Goal: Task Accomplishment & Management: Use online tool/utility

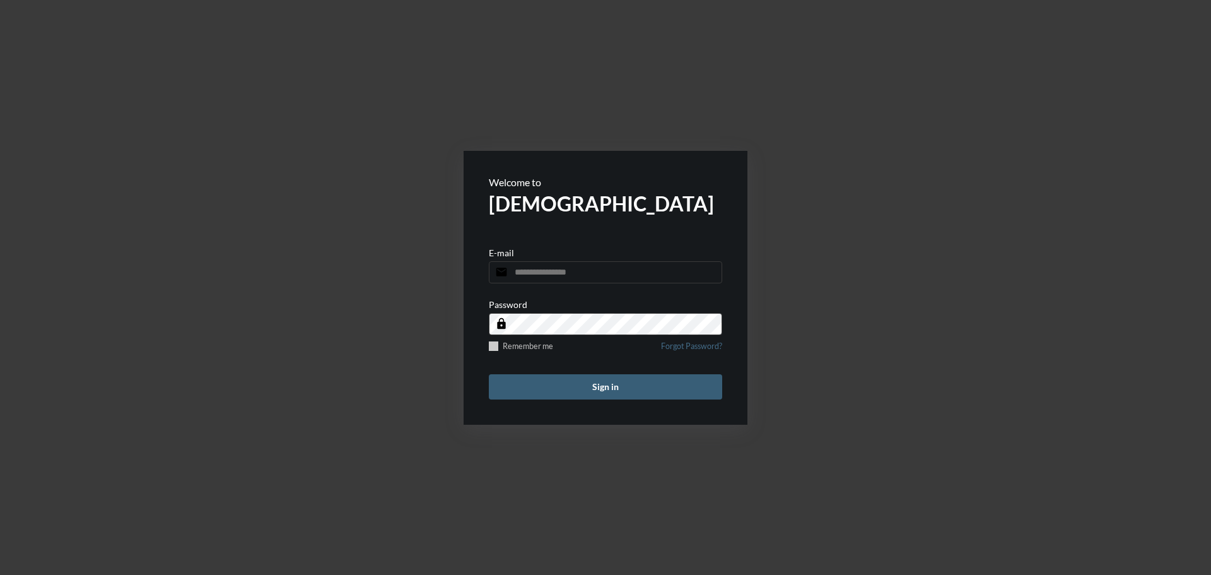
type input "**********"
click at [495, 349] on span at bounding box center [493, 345] width 9 height 9
click at [629, 383] on button "Sign in" at bounding box center [605, 386] width 233 height 25
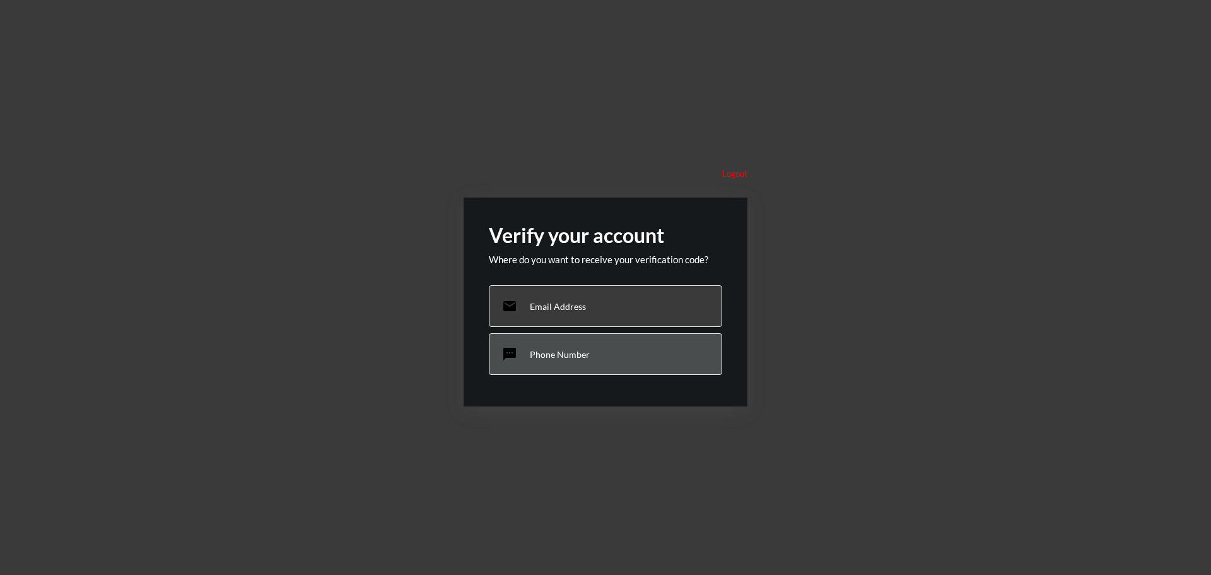
click at [567, 347] on div "sms Phone Number" at bounding box center [605, 354] width 233 height 42
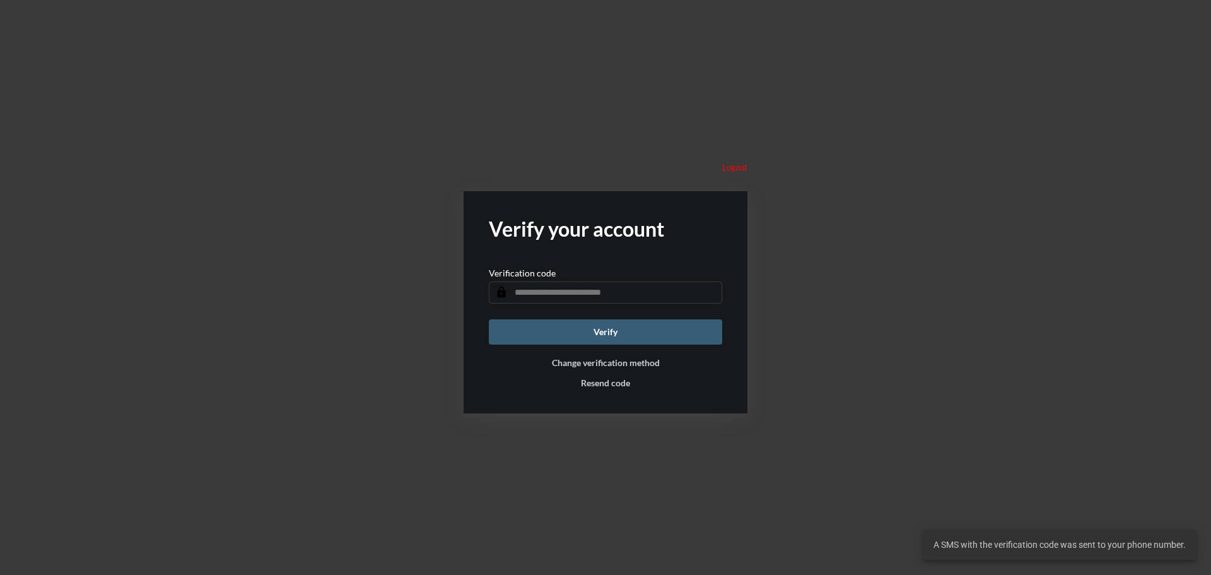
click at [580, 293] on input "text" at bounding box center [605, 292] width 233 height 22
type input "******"
click at [655, 325] on button "Verify" at bounding box center [605, 331] width 233 height 25
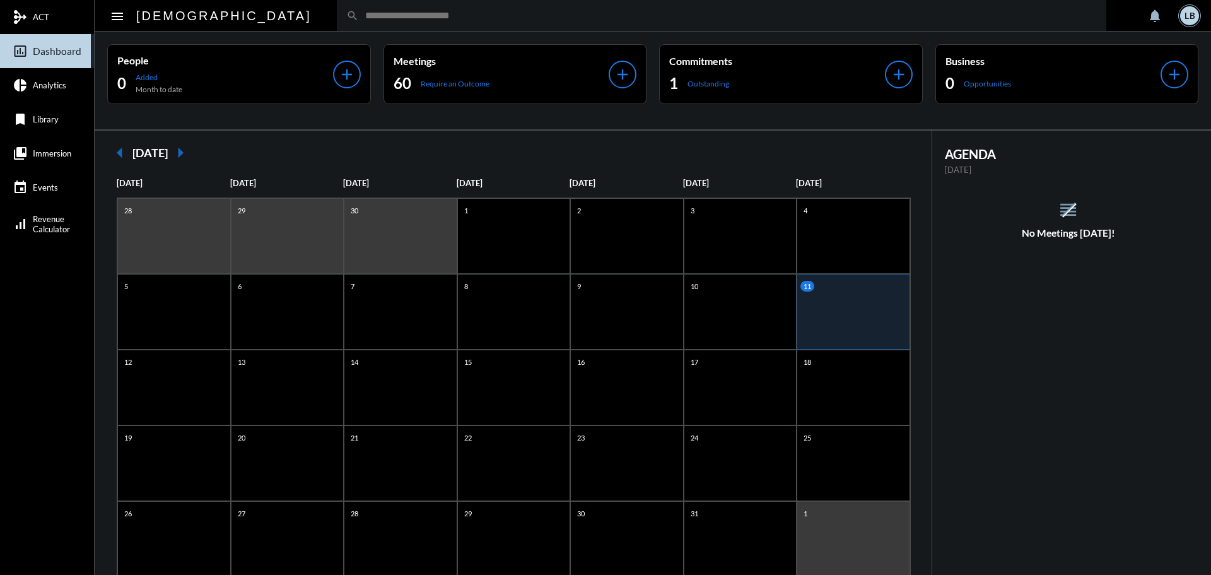
click at [1186, 11] on div "LB" at bounding box center [1189, 15] width 19 height 19
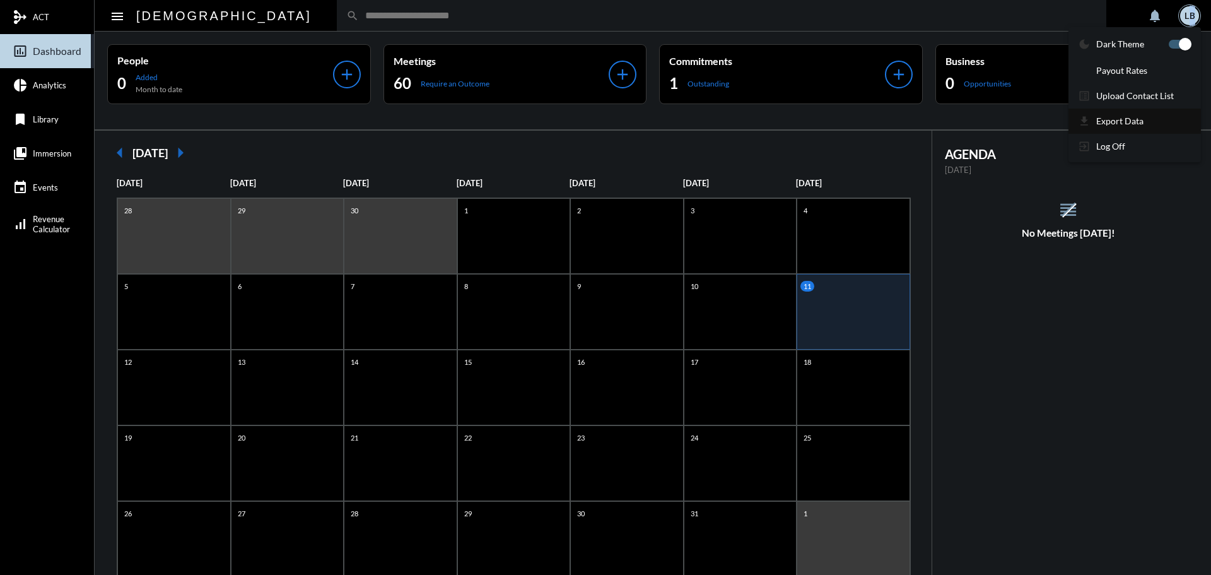
click at [1138, 119] on p "Export Data" at bounding box center [1119, 120] width 47 height 11
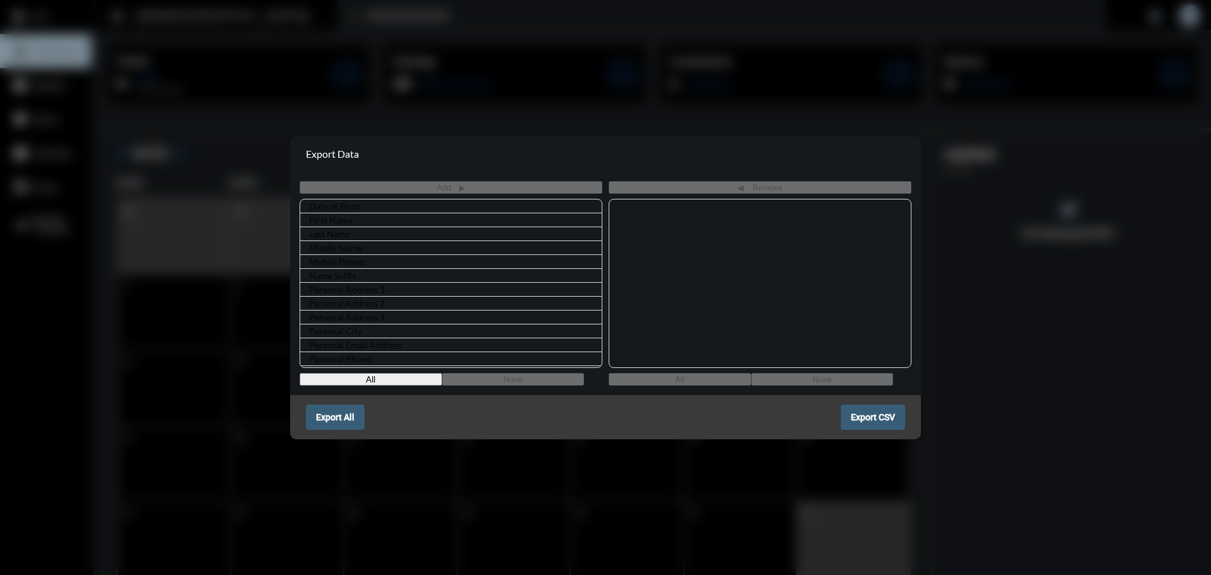
click at [383, 378] on button "All" at bounding box center [371, 379] width 143 height 13
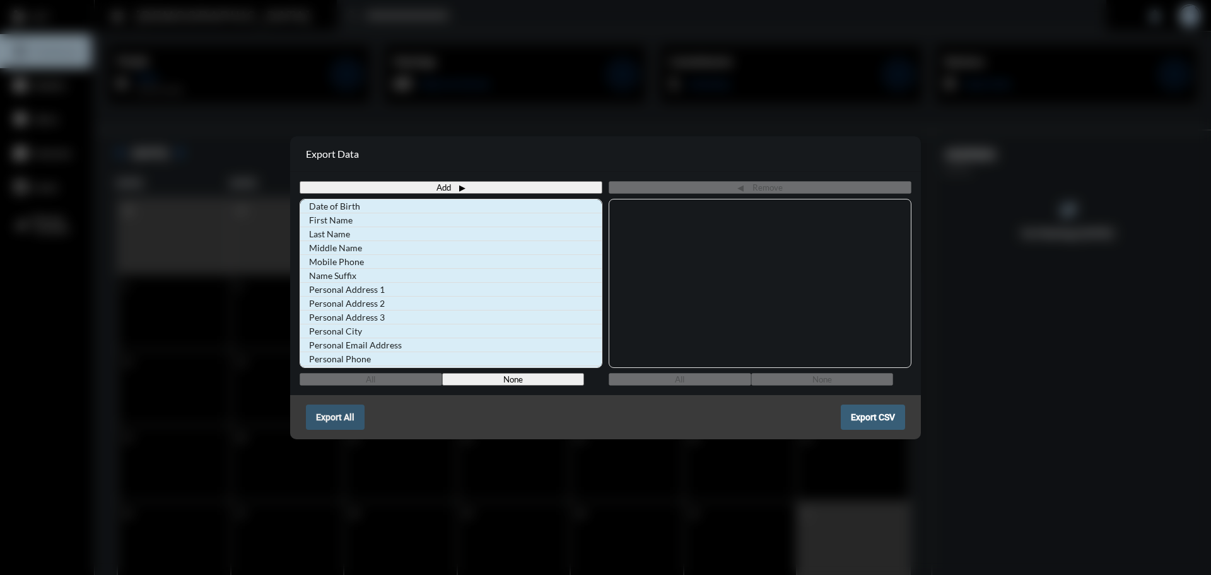
click at [333, 418] on span "Export All" at bounding box center [335, 417] width 38 height 10
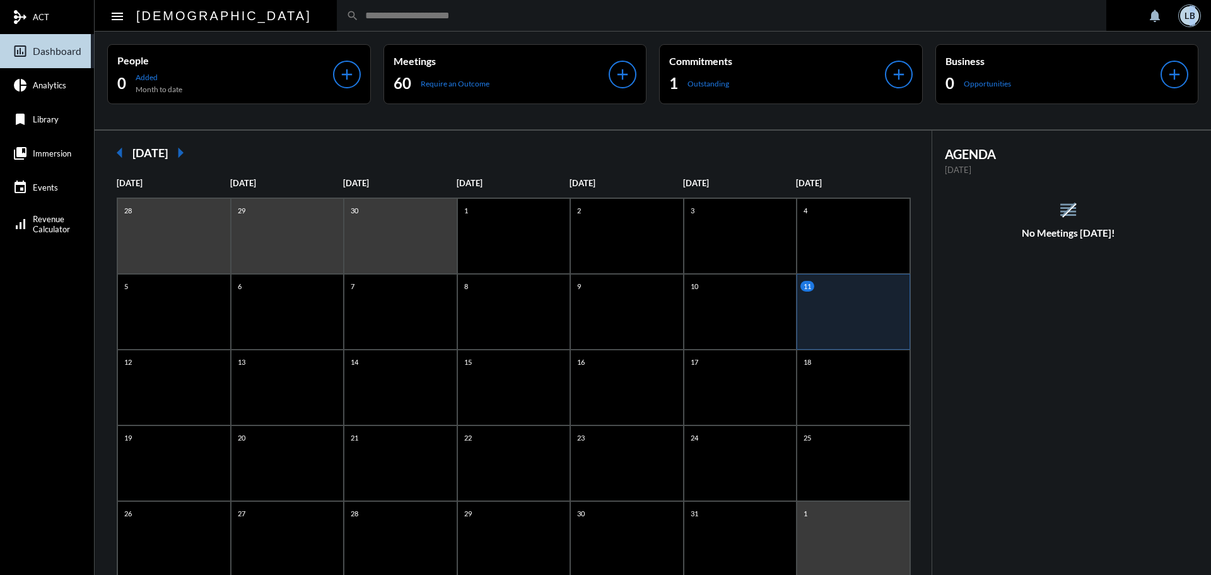
click at [1191, 8] on div "LB" at bounding box center [1189, 15] width 19 height 19
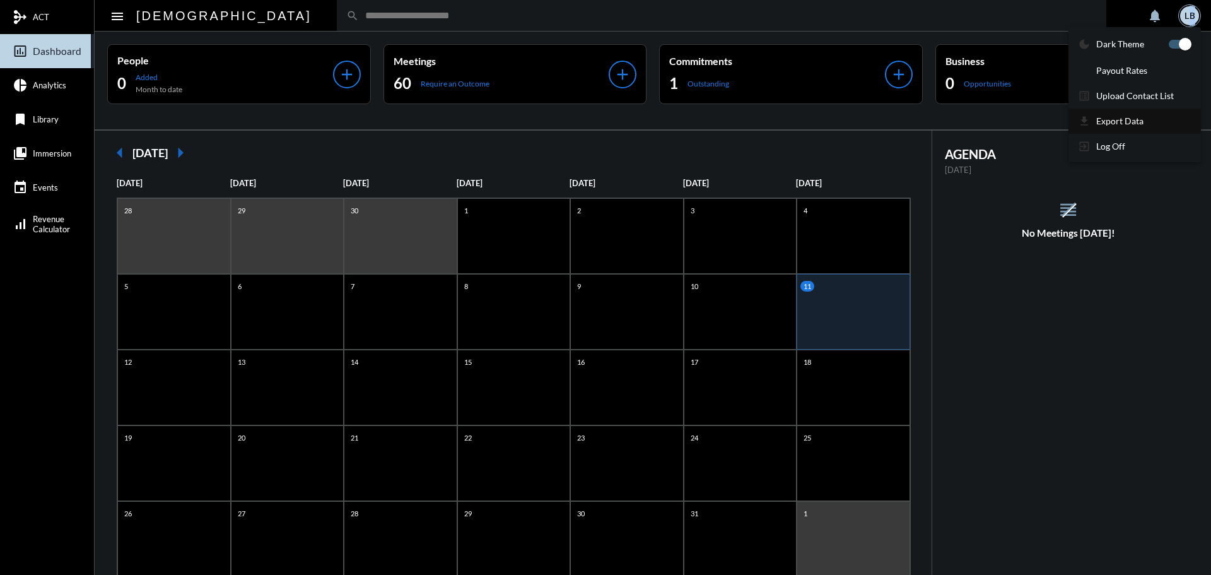
click at [1129, 120] on p "Export Data" at bounding box center [1119, 120] width 47 height 11
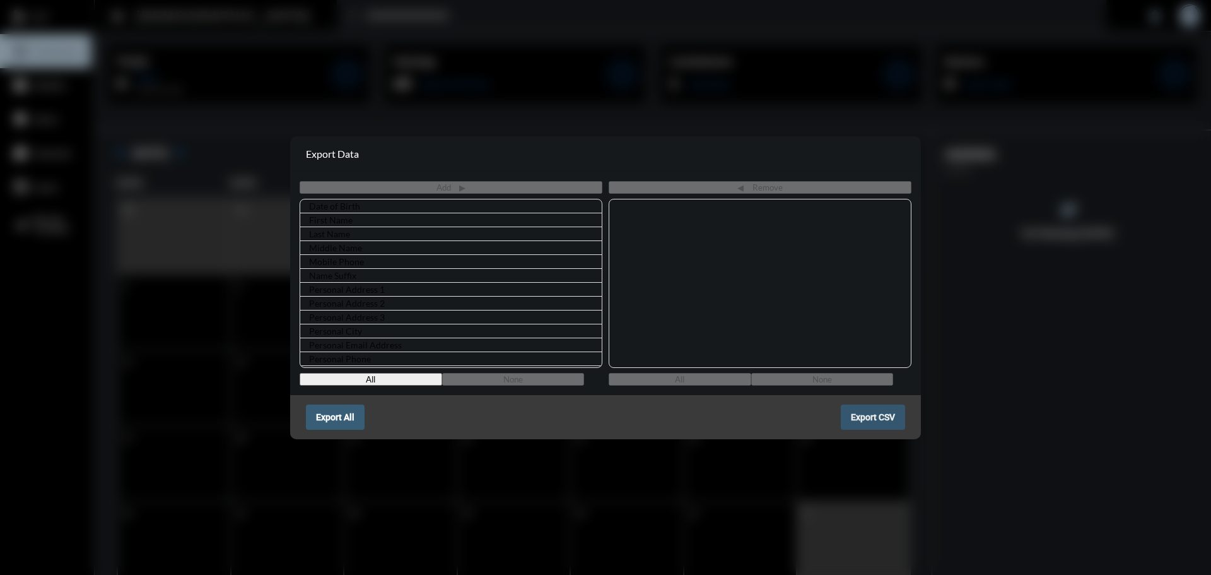
click at [880, 416] on span "Export CSV" at bounding box center [873, 417] width 44 height 10
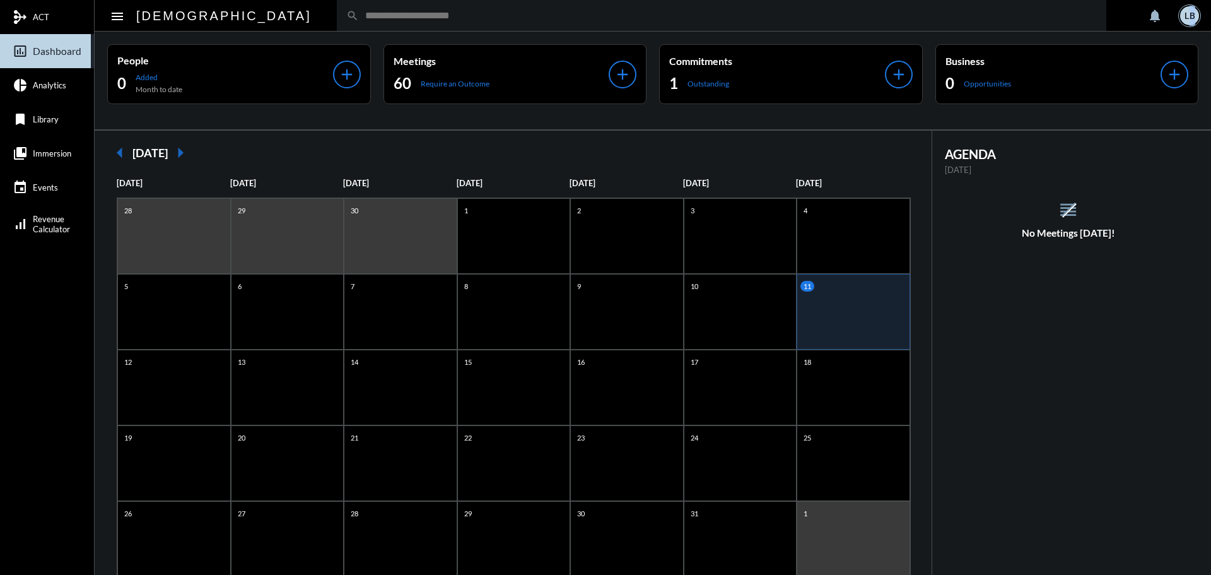
click at [1193, 12] on div "LB" at bounding box center [1189, 15] width 19 height 19
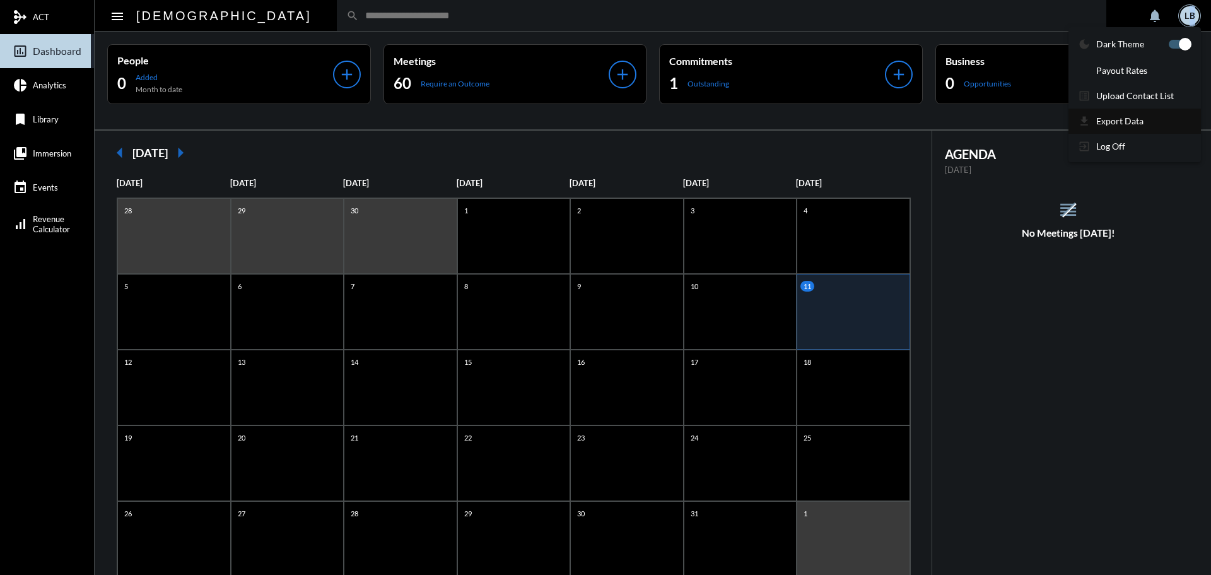
click at [1139, 115] on section "get_app Export Data" at bounding box center [1134, 120] width 132 height 25
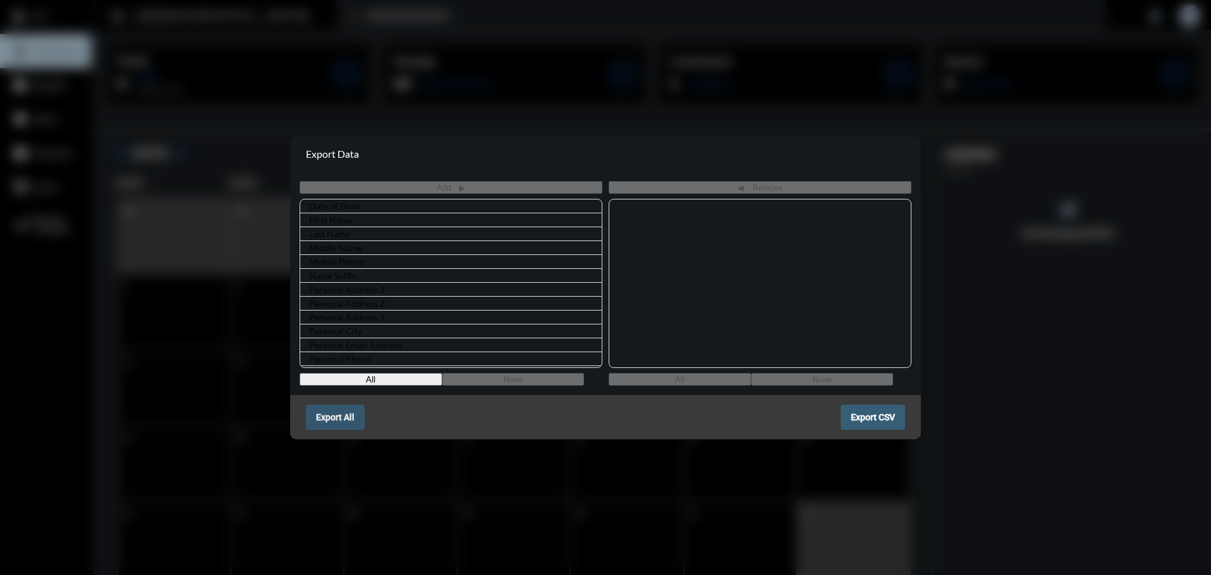
click at [331, 418] on span "Export All" at bounding box center [335, 417] width 38 height 10
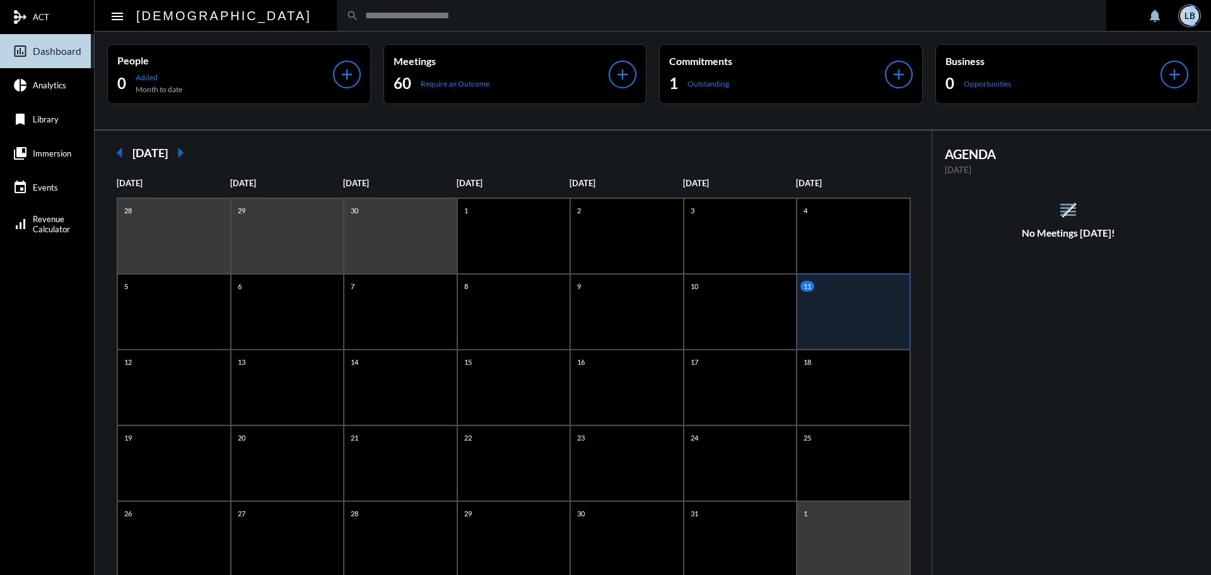
click at [1188, 13] on div "LB" at bounding box center [1189, 15] width 19 height 19
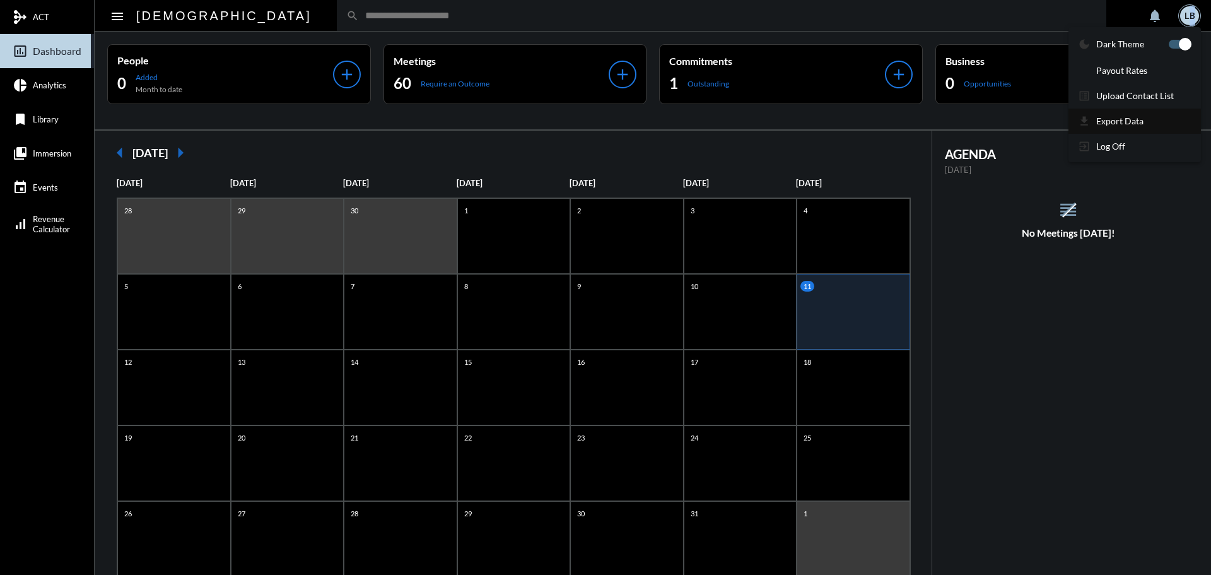
click at [1128, 118] on p "Export Data" at bounding box center [1119, 120] width 47 height 11
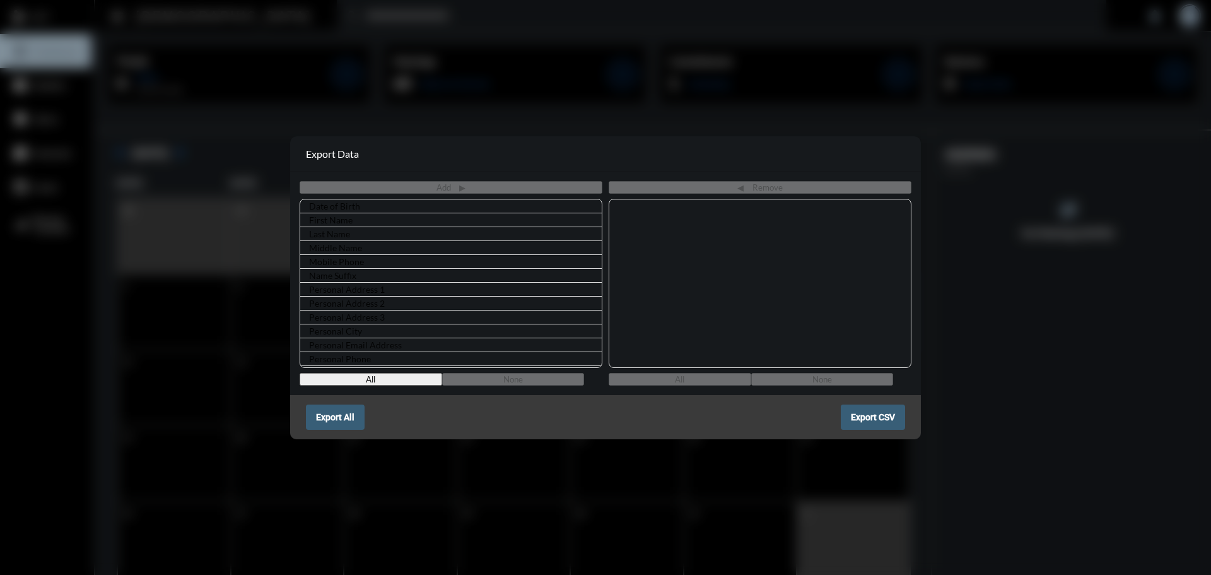
click at [375, 380] on button "All" at bounding box center [371, 379] width 143 height 13
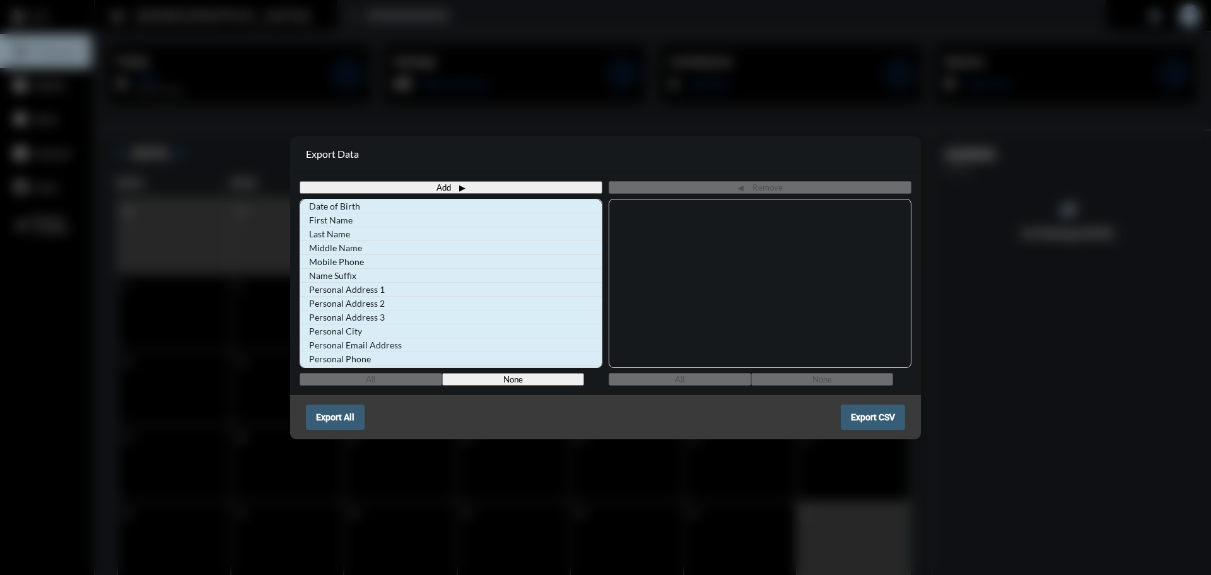
click at [460, 186] on button "Add" at bounding box center [451, 187] width 303 height 13
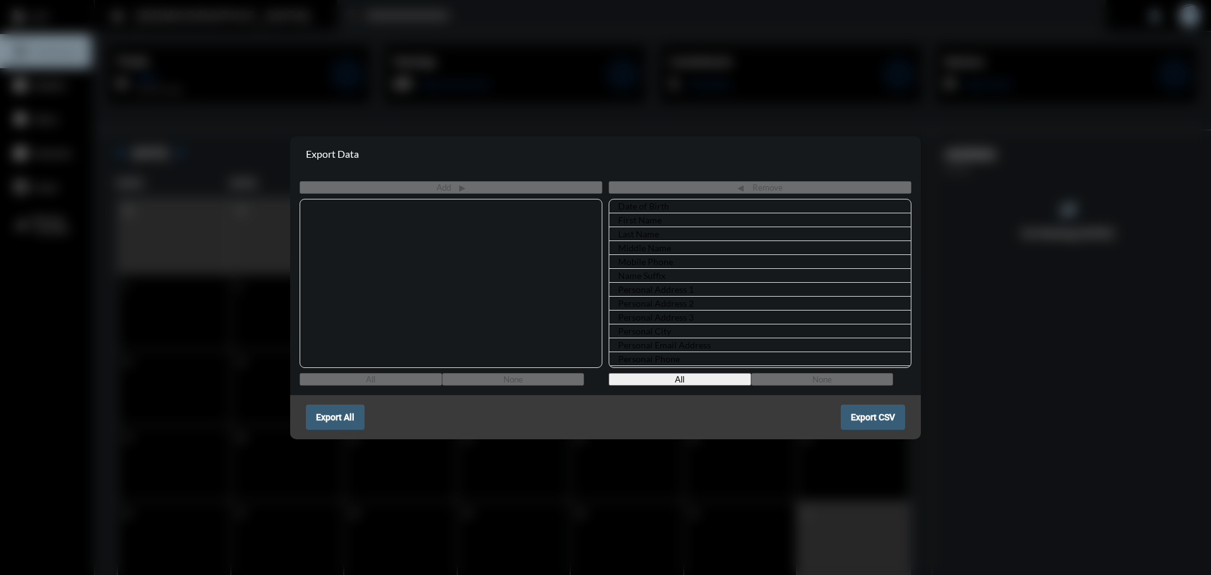
click at [670, 378] on button "All" at bounding box center [680, 379] width 143 height 13
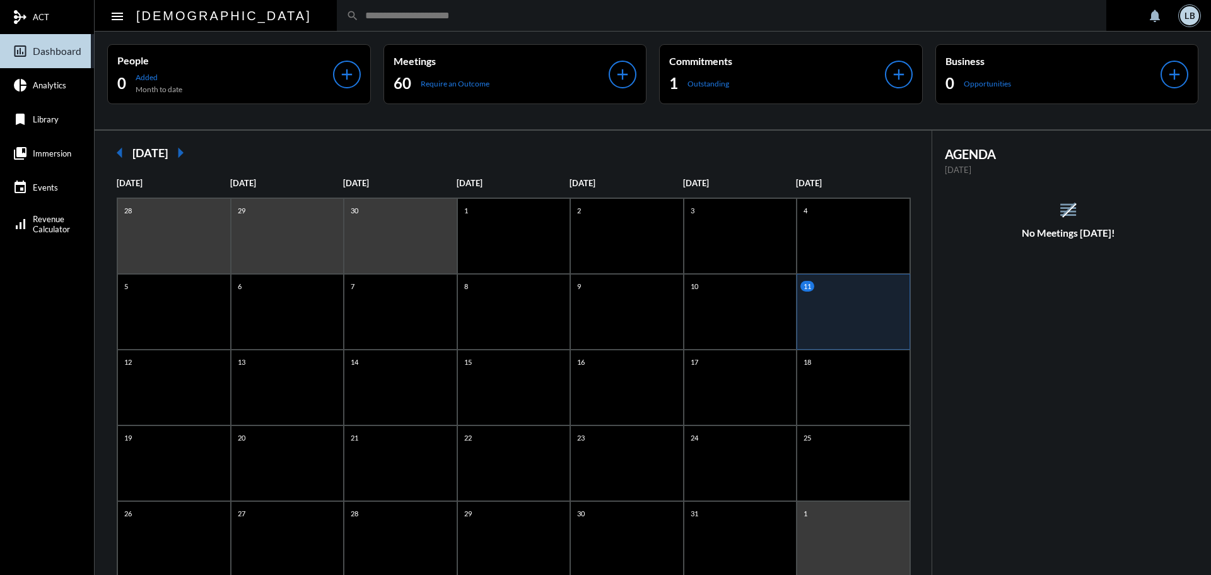
click at [968, 9] on div "LB" at bounding box center [1189, 15] width 19 height 19
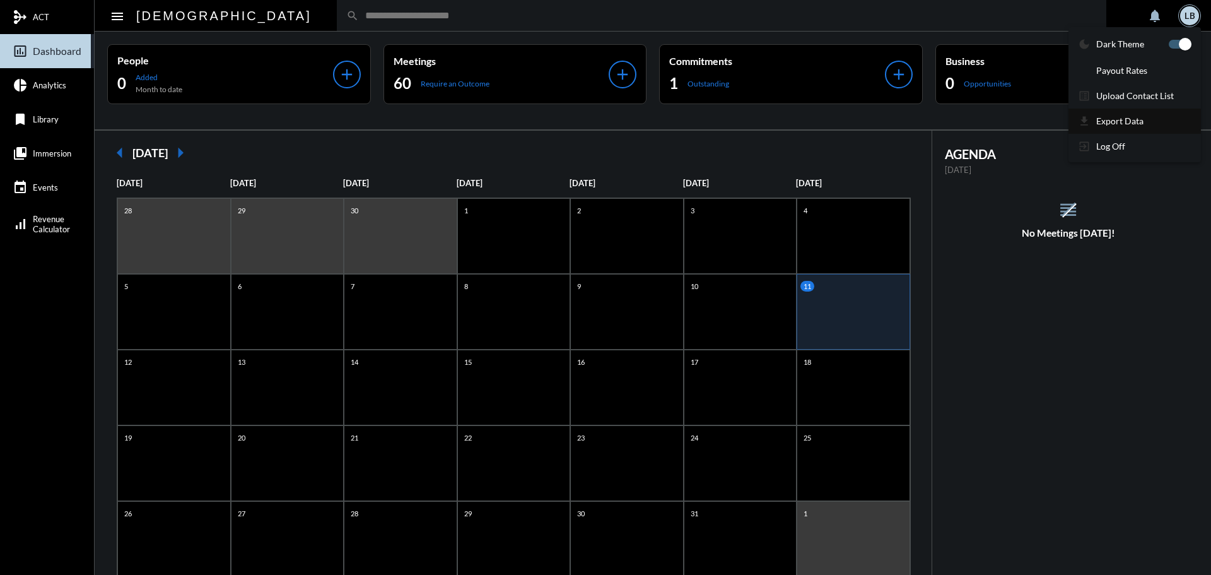
click at [968, 120] on section "get_app Export Data" at bounding box center [1134, 120] width 132 height 25
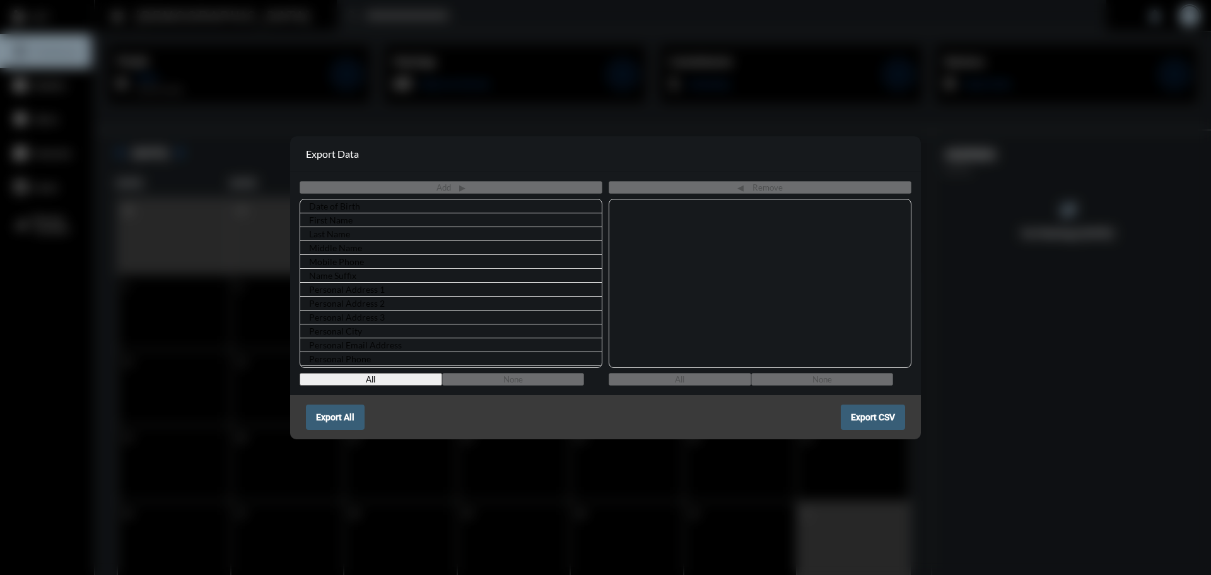
click at [359, 377] on button "All" at bounding box center [371, 379] width 143 height 13
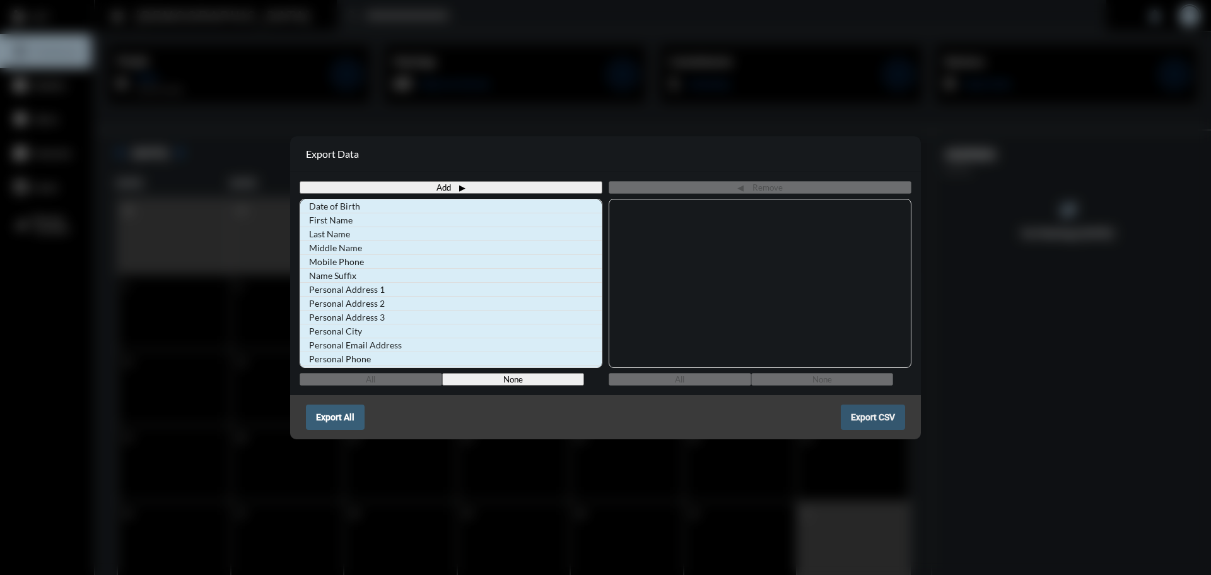
click at [888, 411] on button "Export CSV" at bounding box center [873, 416] width 64 height 25
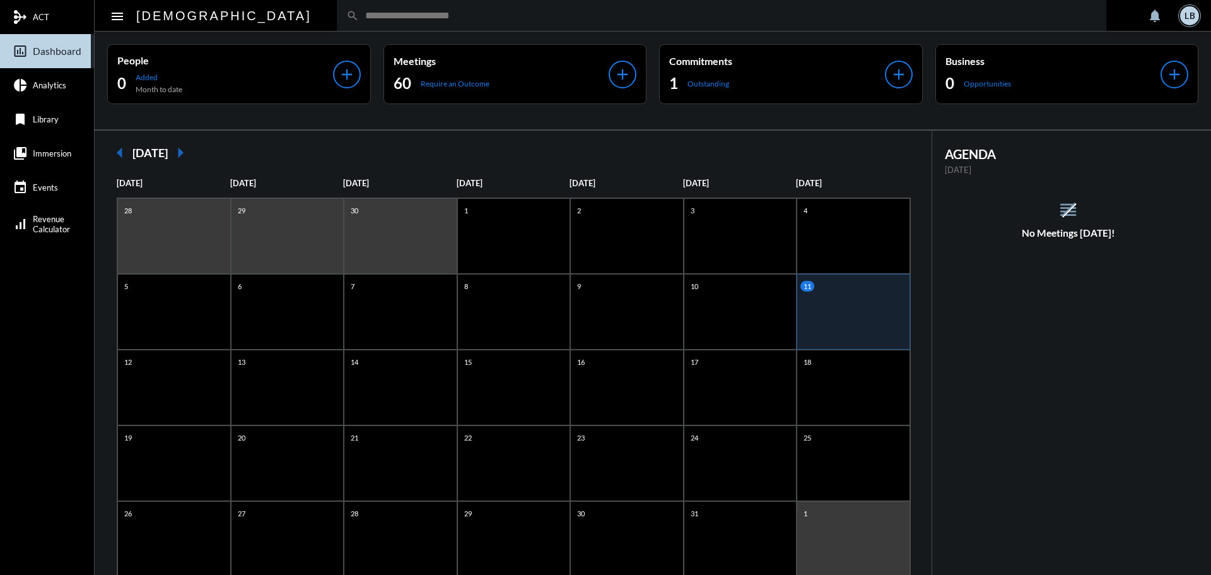
click at [968, 9] on div "LB" at bounding box center [1189, 15] width 19 height 19
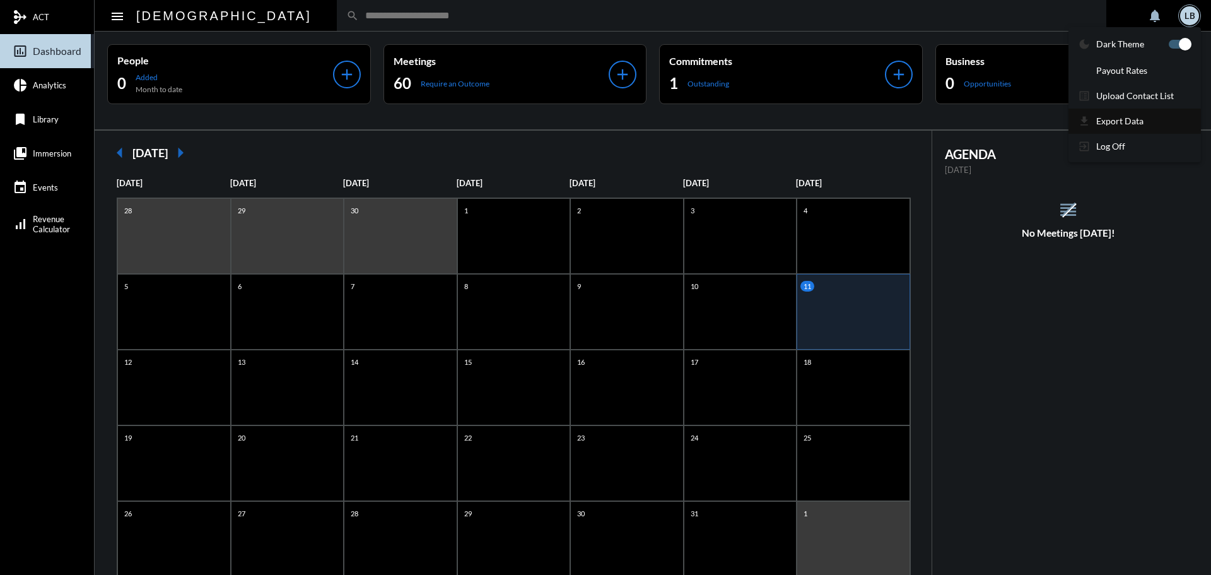
click at [968, 115] on p "Export Data" at bounding box center [1119, 120] width 47 height 11
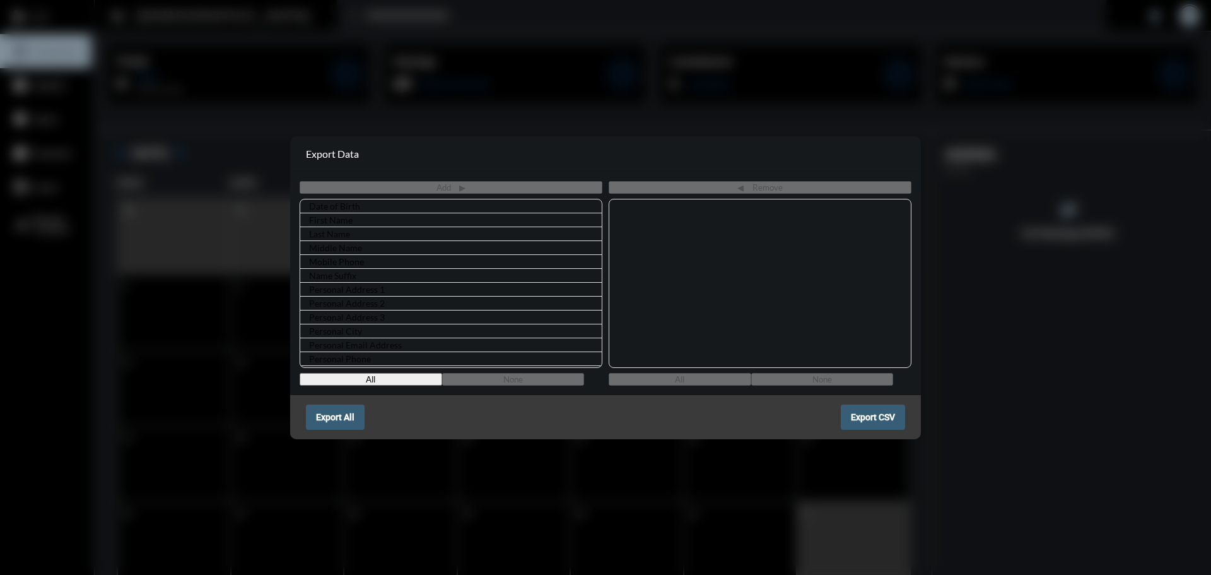
click at [384, 377] on button "All" at bounding box center [371, 379] width 143 height 13
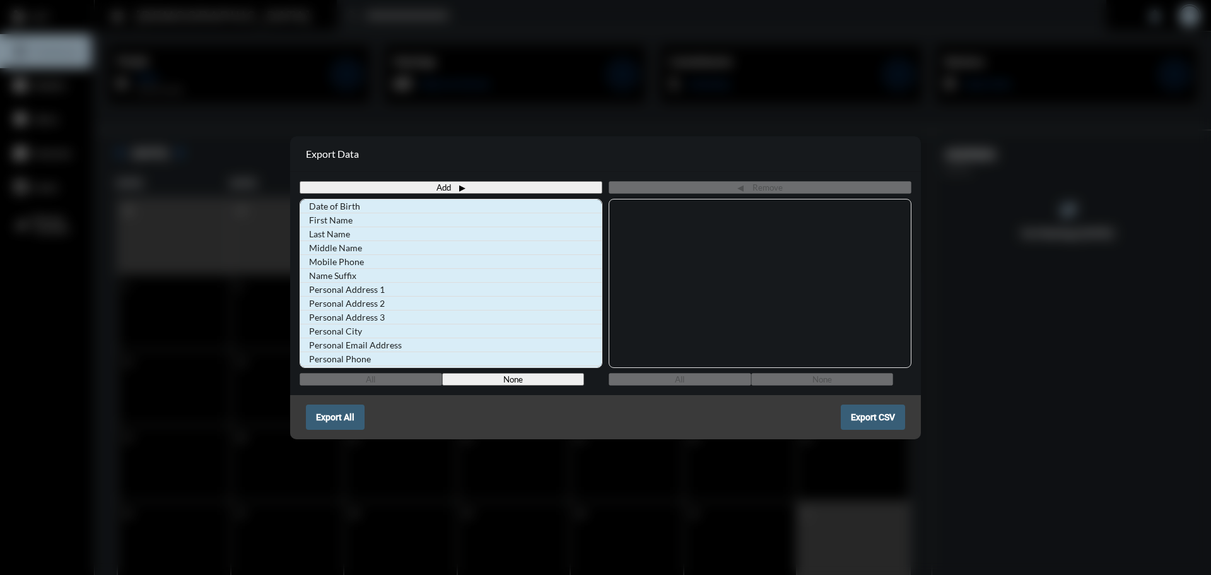
click at [449, 183] on button "Add" at bounding box center [451, 187] width 303 height 13
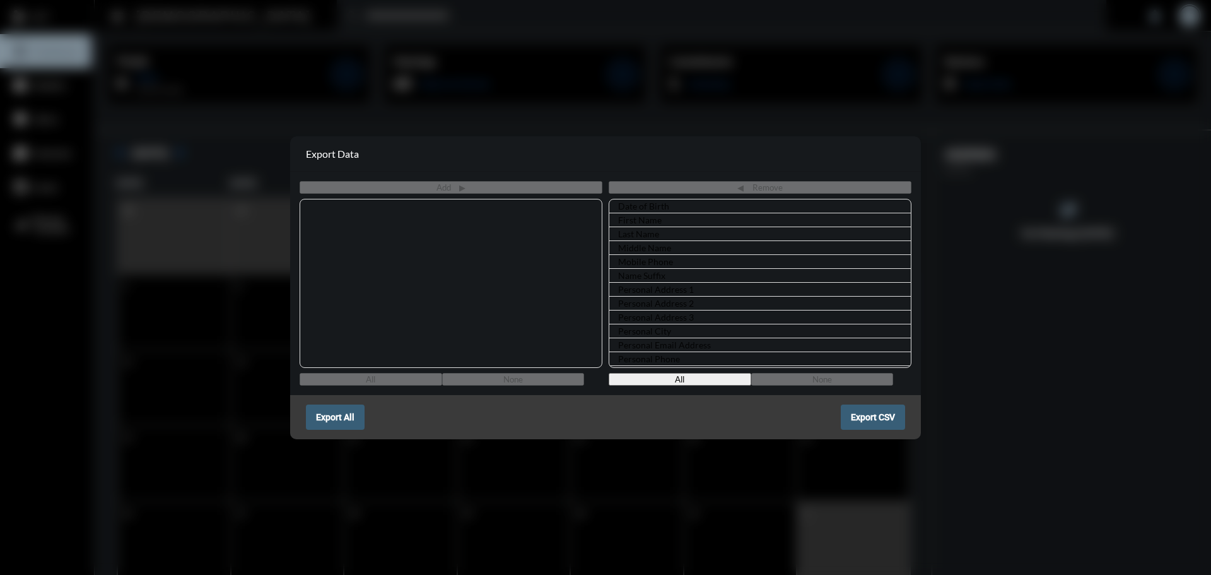
click at [875, 413] on span "Export CSV" at bounding box center [873, 417] width 44 height 10
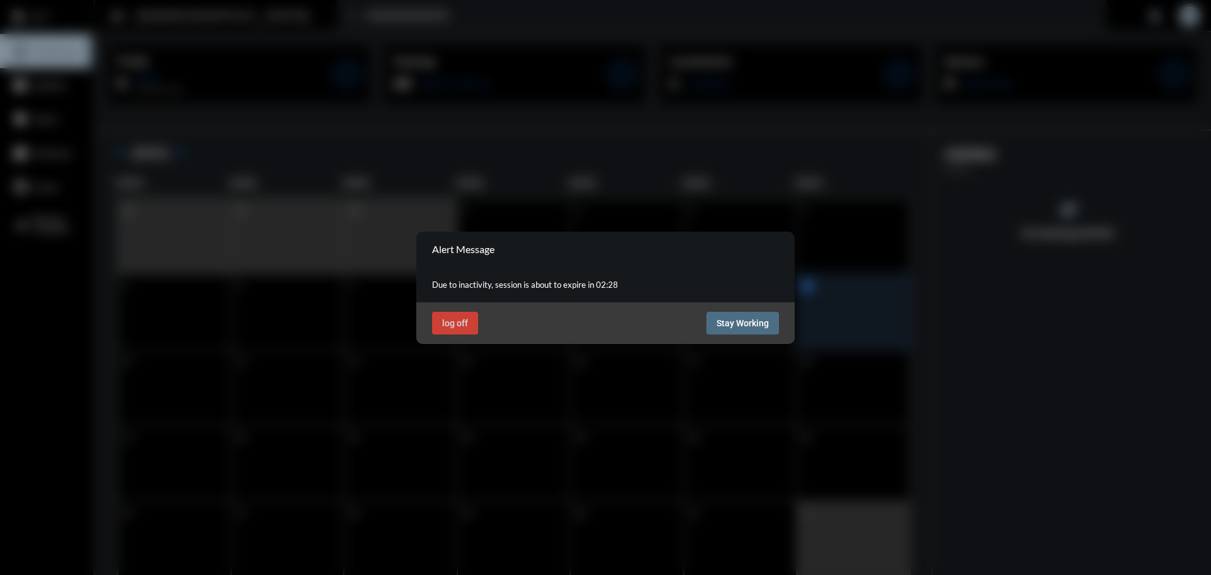
click at [767, 330] on button "Stay Working" at bounding box center [742, 323] width 73 height 23
